Goal: Information Seeking & Learning: Learn about a topic

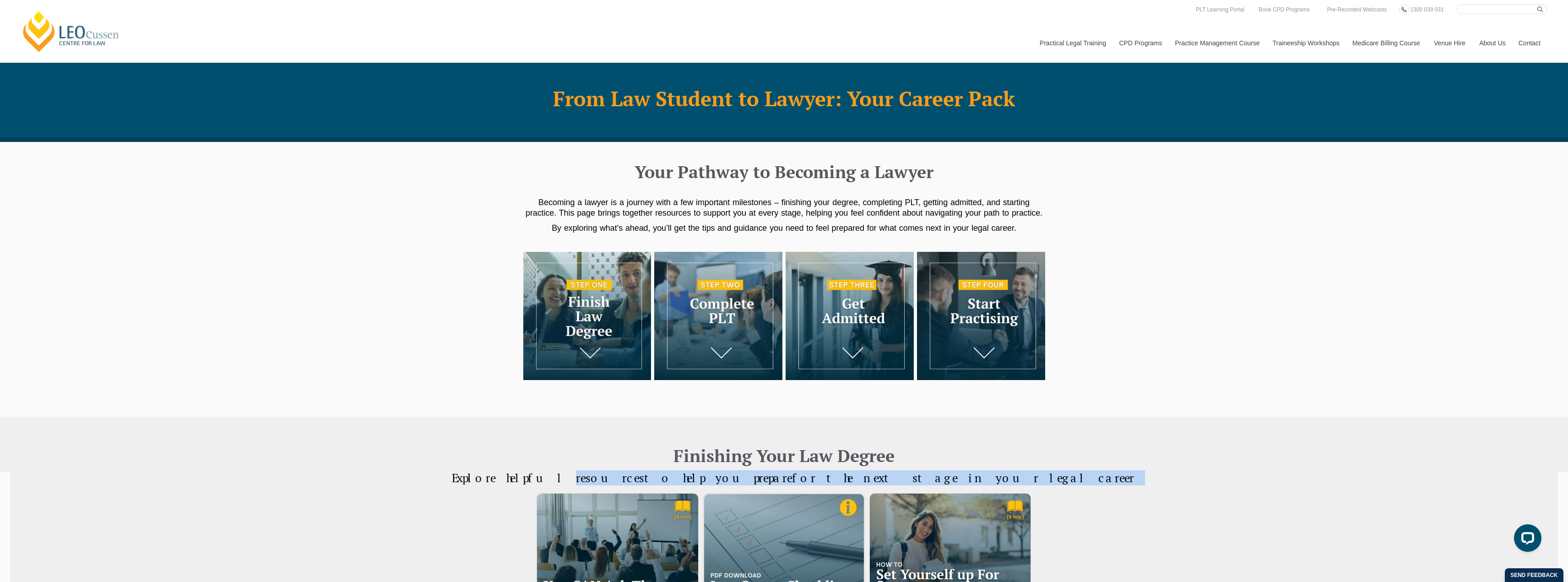
drag, startPoint x: 1019, startPoint y: 482, endPoint x: 663, endPoint y: 479, distance: 356.0
copy div "resources to help you prepare for the next stage in your legal career ARTICLE T…"
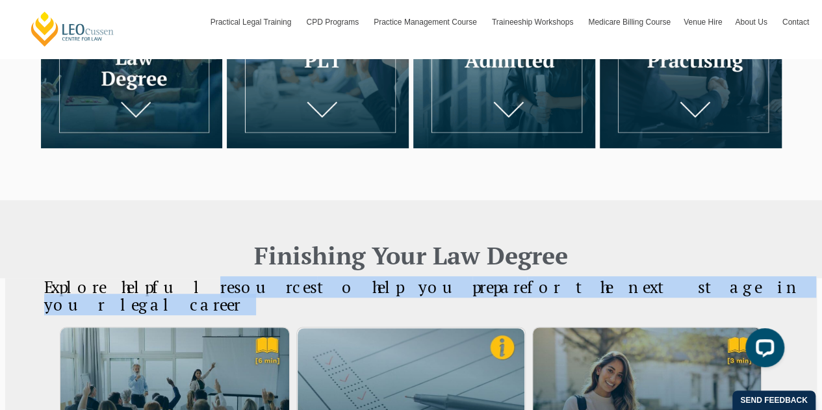
scroll to position [433, 0]
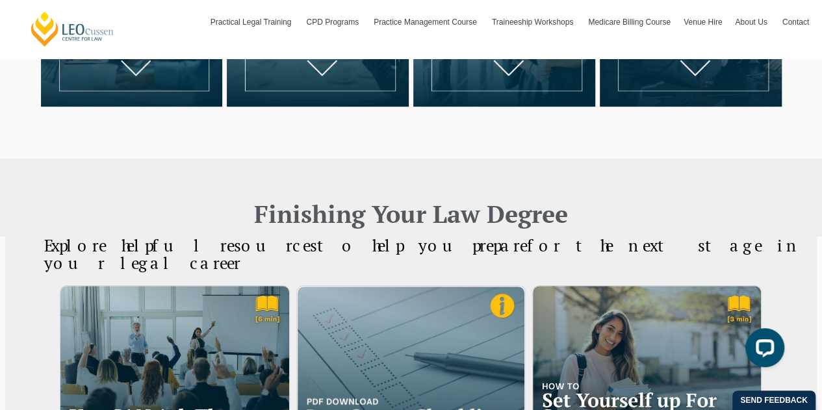
click at [209, 250] on span "Explore helpful resources" at bounding box center [180, 245] width 273 height 21
click at [397, 286] on div "INFORMATION This handy checklist is your step-by-step guide to go from law stud…" at bounding box center [411, 414] width 228 height 257
click at [707, 245] on span "for the next stage in your legal career" at bounding box center [422, 255] width 756 height 40
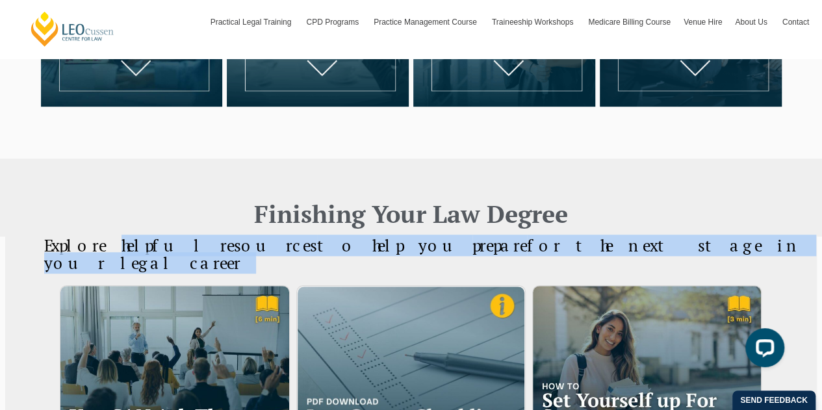
drag, startPoint x: 739, startPoint y: 245, endPoint x: 186, endPoint y: 251, distance: 552.3
copy div "helpful resources to help you prepare for the next stage in your legal career A…"
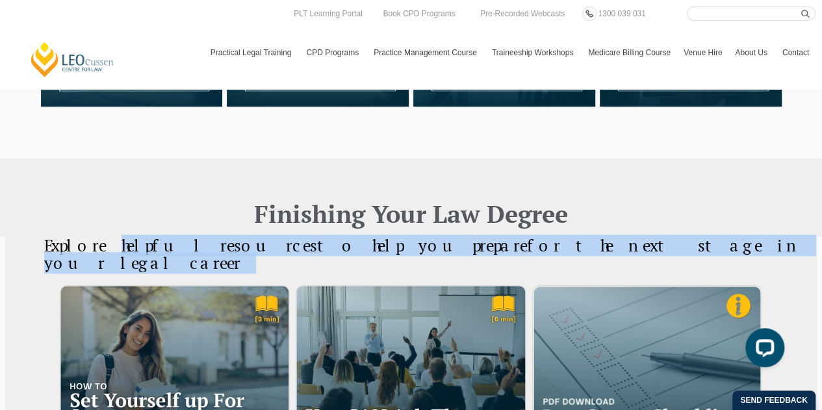
copy div "helpful resources to help you prepare for the next stage in your legal career A…"
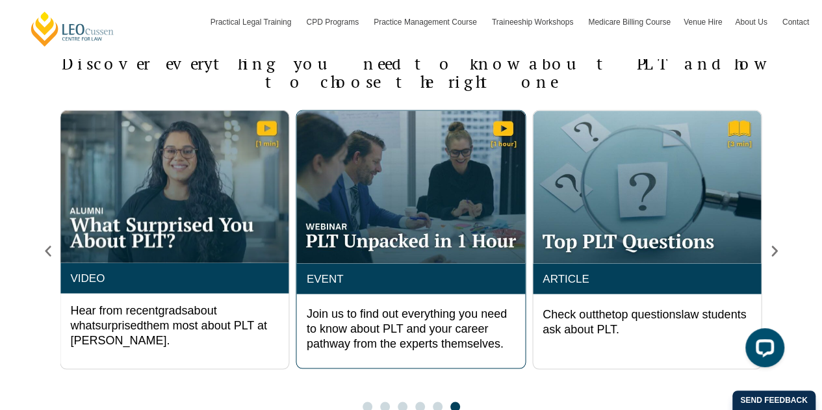
scroll to position [866, 0]
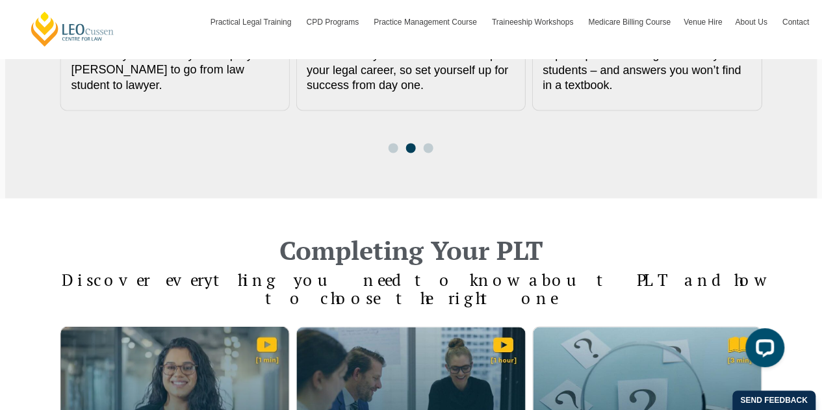
click at [191, 269] on span "Discover everything you need to know about PLT and how to choose the right one" at bounding box center [411, 289] width 698 height 40
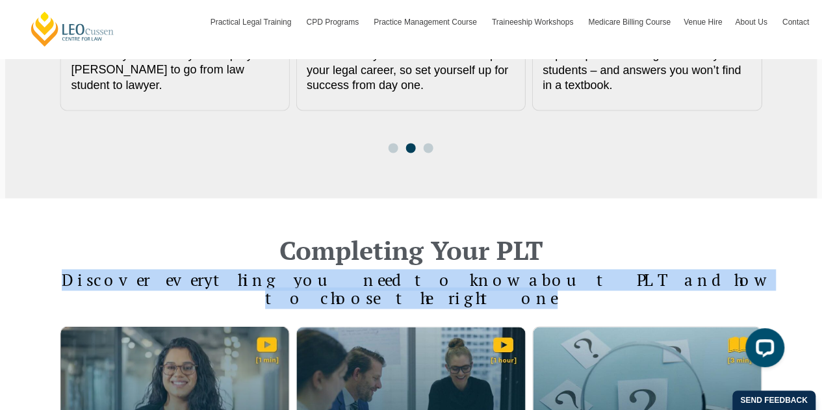
drag, startPoint x: 107, startPoint y: 262, endPoint x: 715, endPoint y: 270, distance: 608.8
click at [715, 271] on h4 "Discover everything you need to know about PLT and how to choose the right one" at bounding box center [411, 289] width 741 height 36
copy span "Discover everything you need to know about PLT and how to choose the right one"
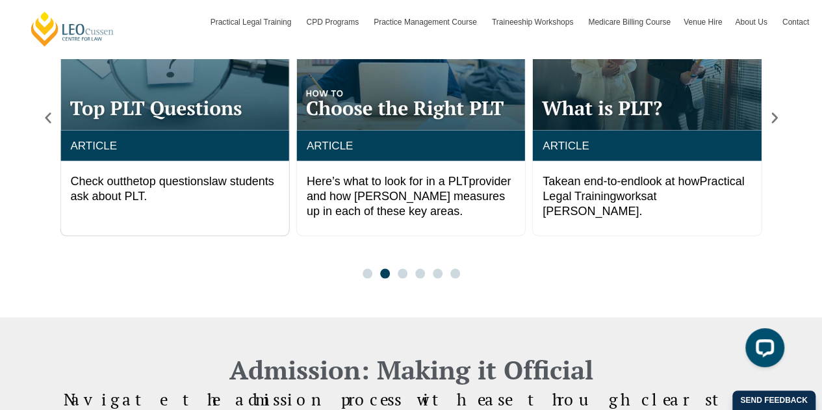
scroll to position [1299, 0]
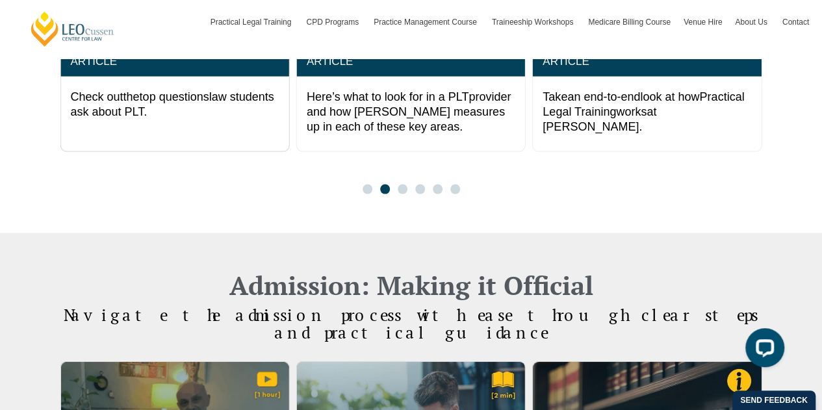
click at [405, 304] on span "Navigate the admission process with ease through clear steps and practical guid…" at bounding box center [411, 324] width 695 height 40
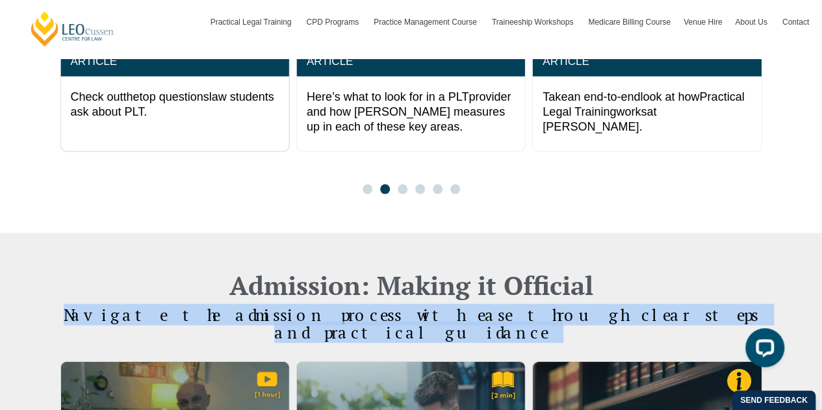
click at [405, 304] on span "Navigate the admission process with ease through clear steps and practical guid…" at bounding box center [411, 324] width 695 height 40
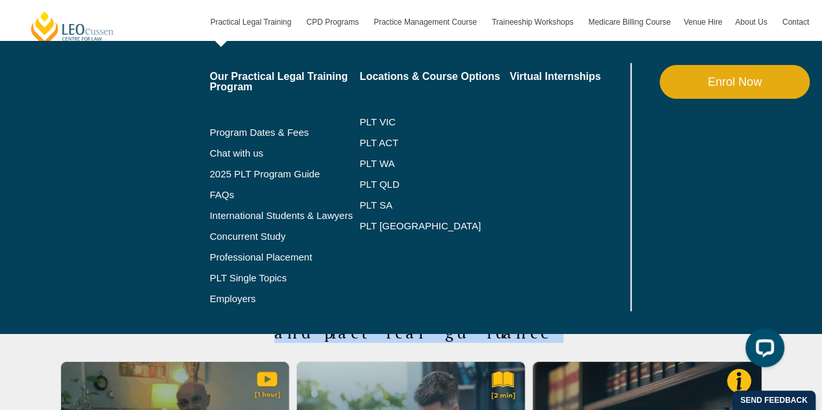
copy div "Navigate the admission process with ease through clear steps and practical guid…"
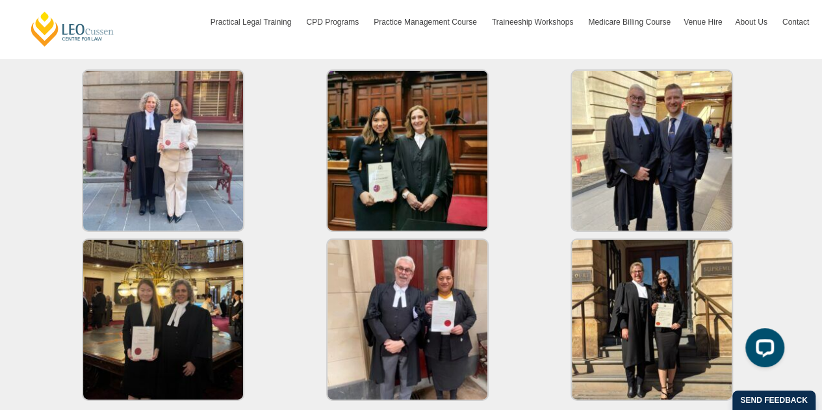
scroll to position [2165, 0]
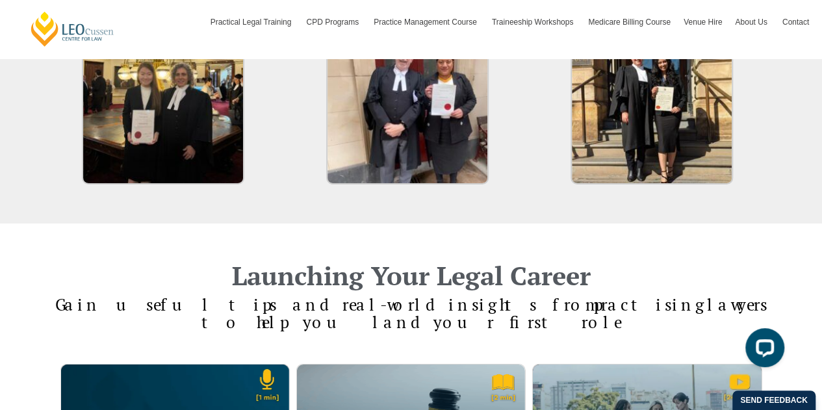
click at [358, 294] on span "useful tips and real-world insights from" at bounding box center [355, 304] width 478 height 21
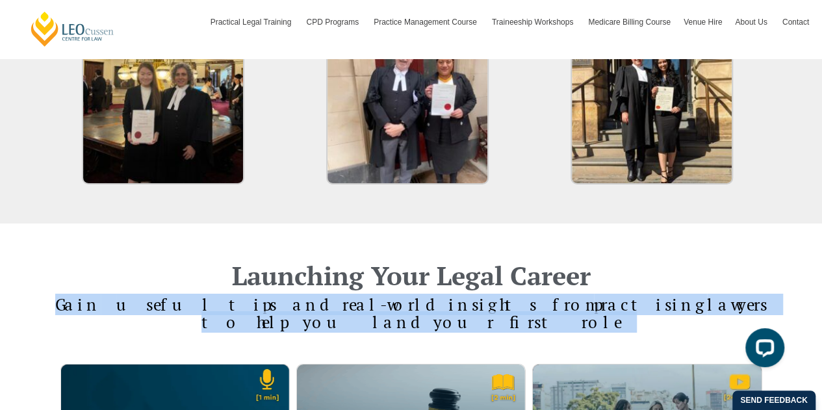
click at [358, 294] on span "useful tips and real-world insights from" at bounding box center [355, 304] width 478 height 21
copy div "Gain useful tips and real-world insights from practising lawyers to help you la…"
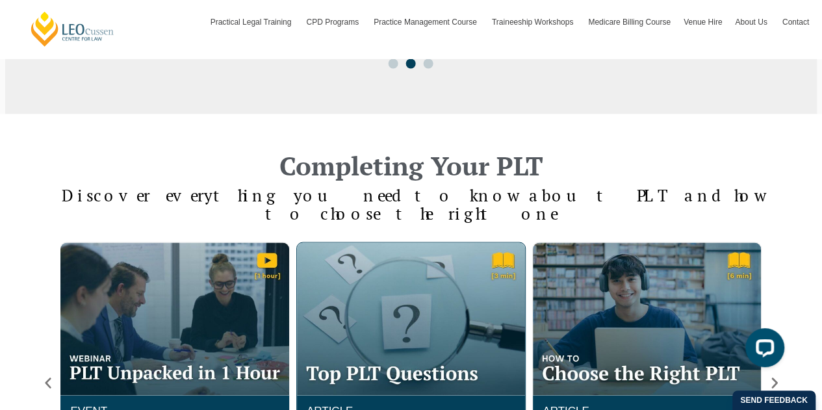
scroll to position [1032, 0]
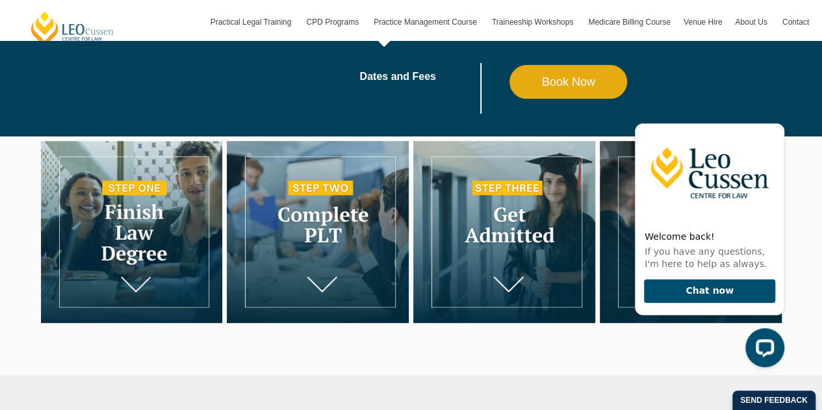
scroll to position [433, 0]
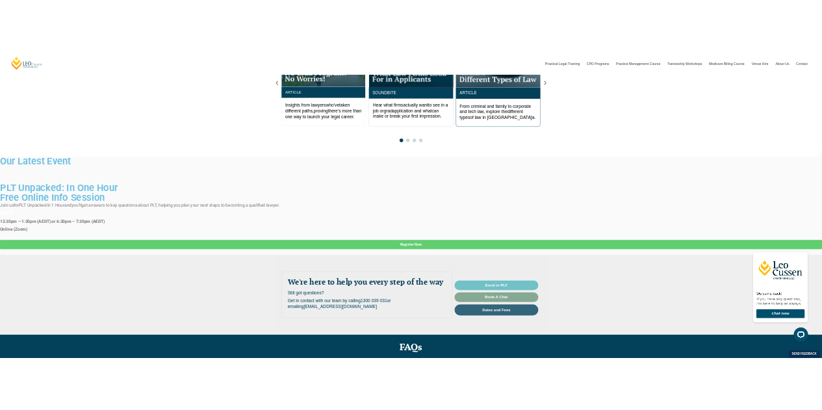
scroll to position [2599, 0]
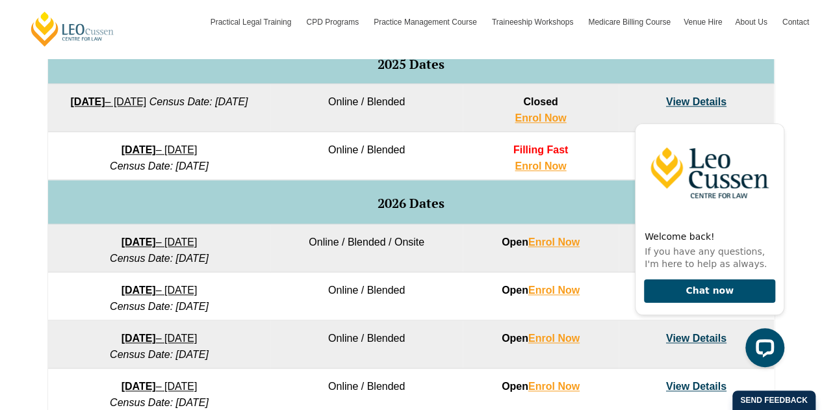
scroll to position [650, 0]
